Goal: Task Accomplishment & Management: Manage account settings

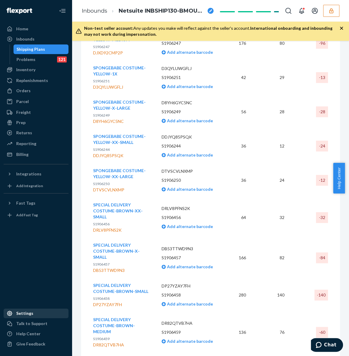
click at [34, 315] on div "Settings" at bounding box center [36, 313] width 64 height 8
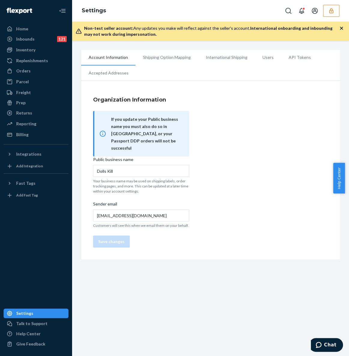
click at [269, 58] on li "Users" at bounding box center [268, 57] width 26 height 15
